Goal: Use online tool/utility: Utilize a website feature to perform a specific function

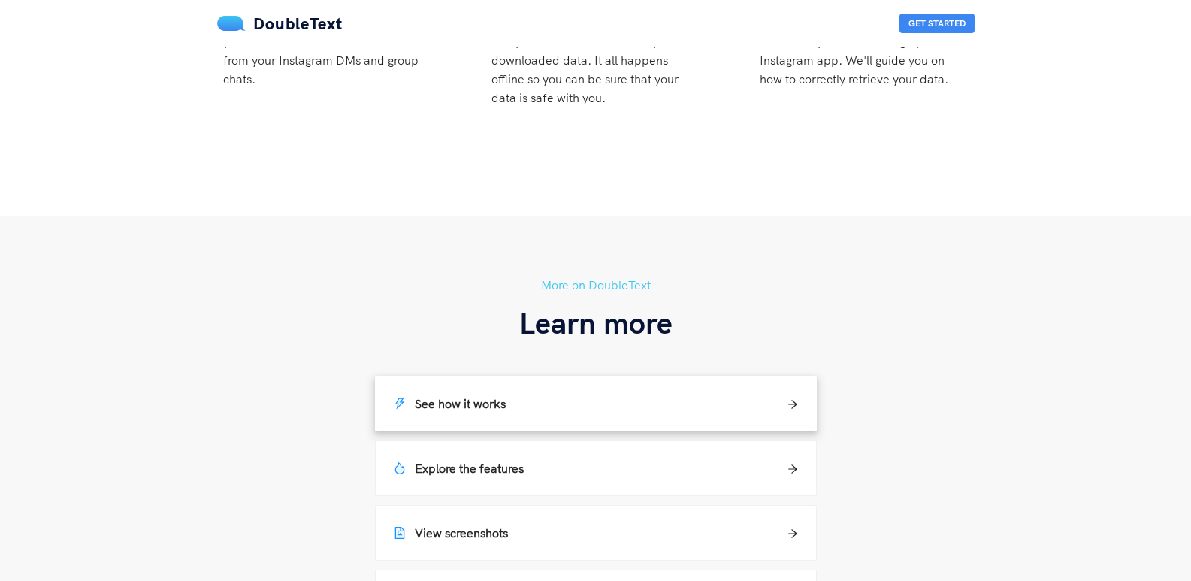
scroll to position [1052, 0]
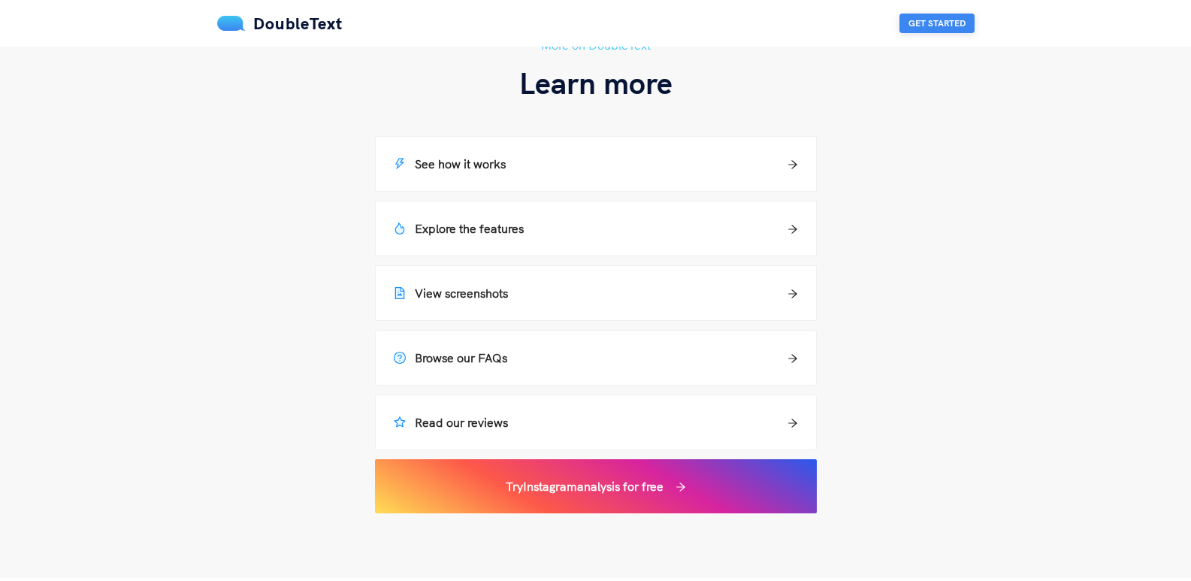
click at [953, 20] on button "Get Started" at bounding box center [936, 24] width 75 height 20
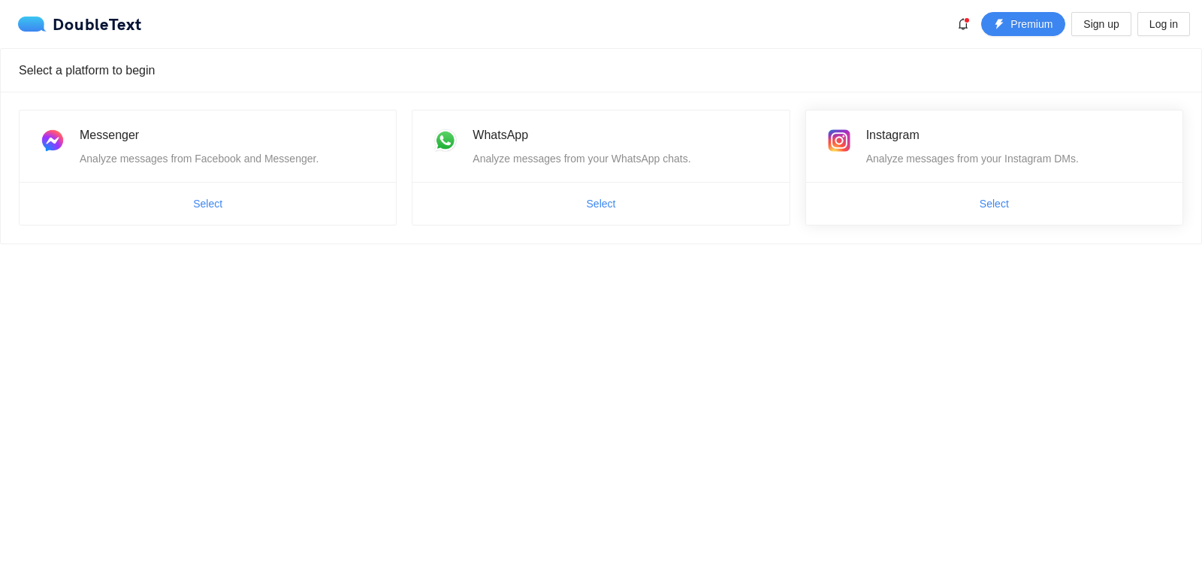
click at [1024, 201] on span "Select" at bounding box center [994, 204] width 376 height 24
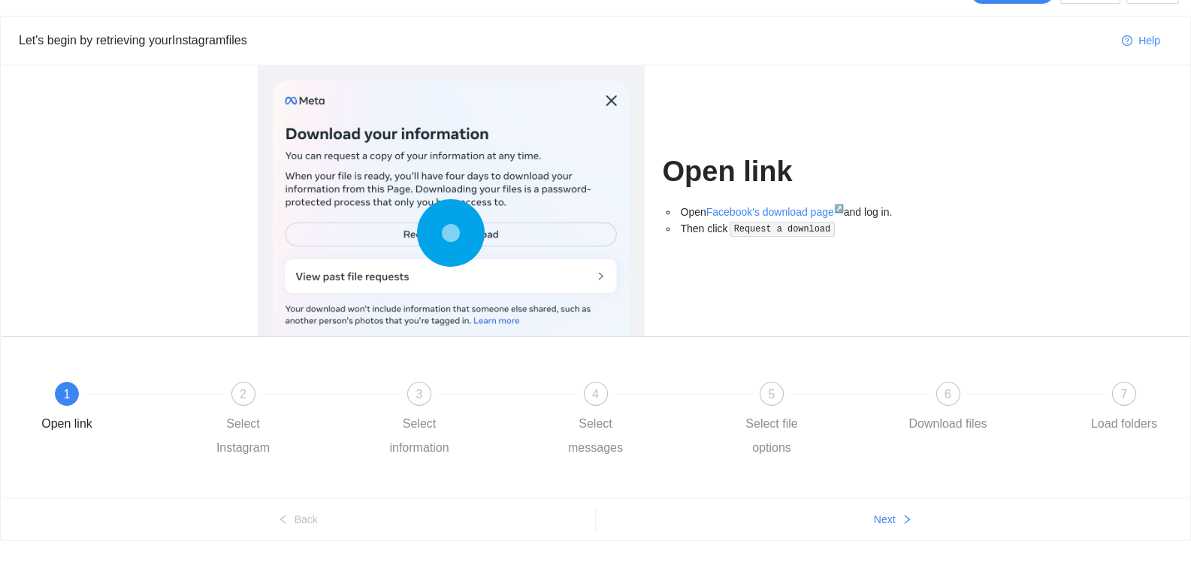
scroll to position [50, 0]
